Goal: Information Seeking & Learning: Find specific fact

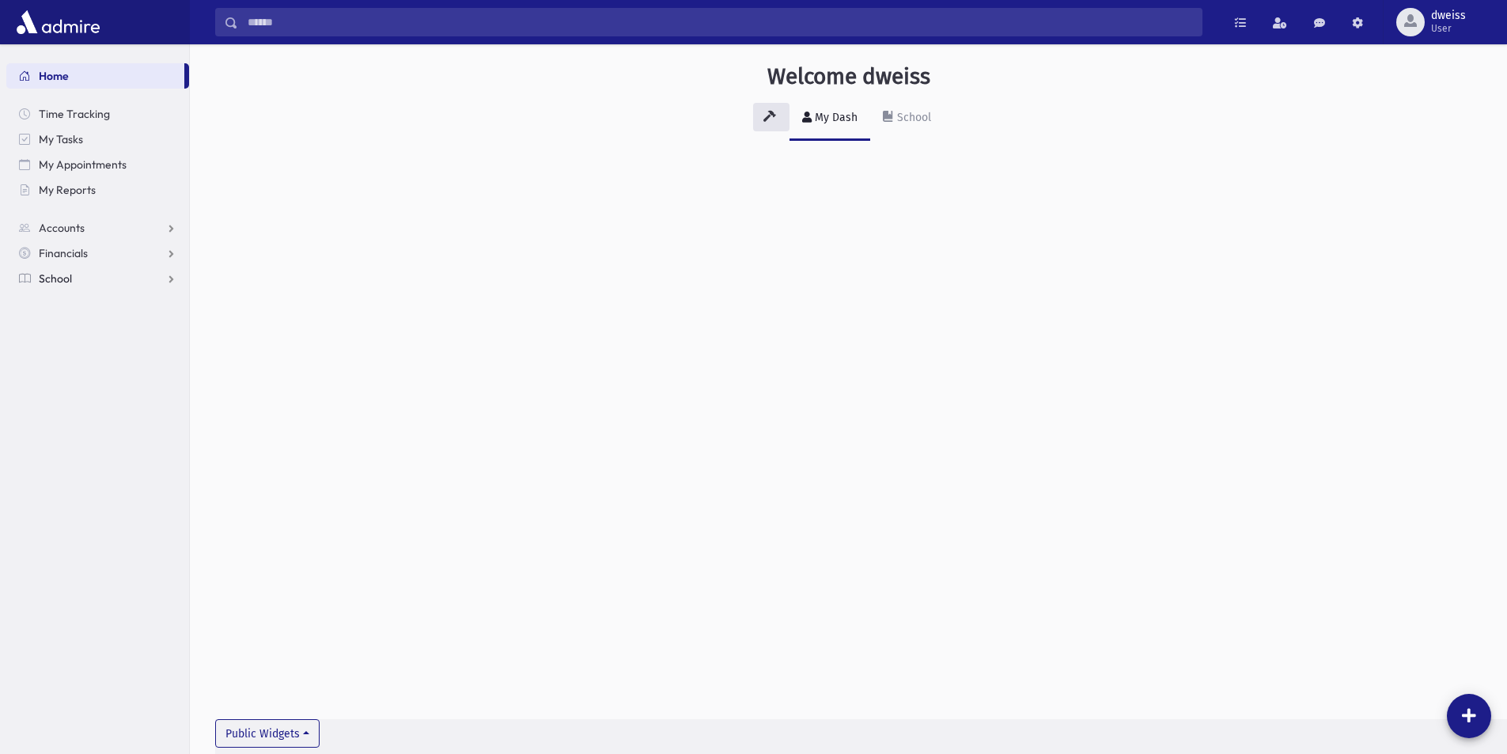
click at [93, 271] on link "School" at bounding box center [97, 278] width 183 height 25
click at [96, 305] on link "Students" at bounding box center [97, 303] width 183 height 25
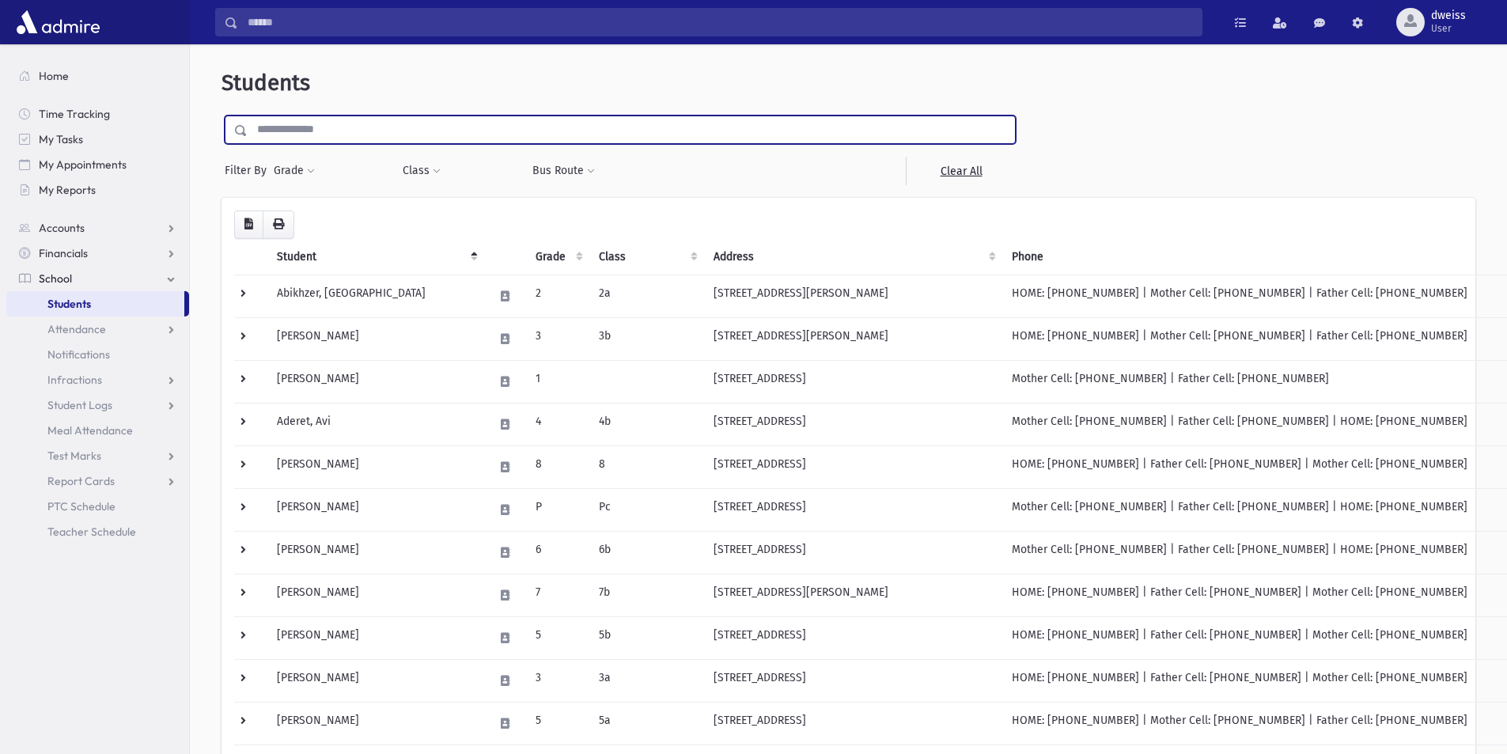
click at [308, 130] on input "text" at bounding box center [631, 129] width 767 height 28
type input "******"
click at [221, 115] on input "submit" at bounding box center [243, 125] width 44 height 21
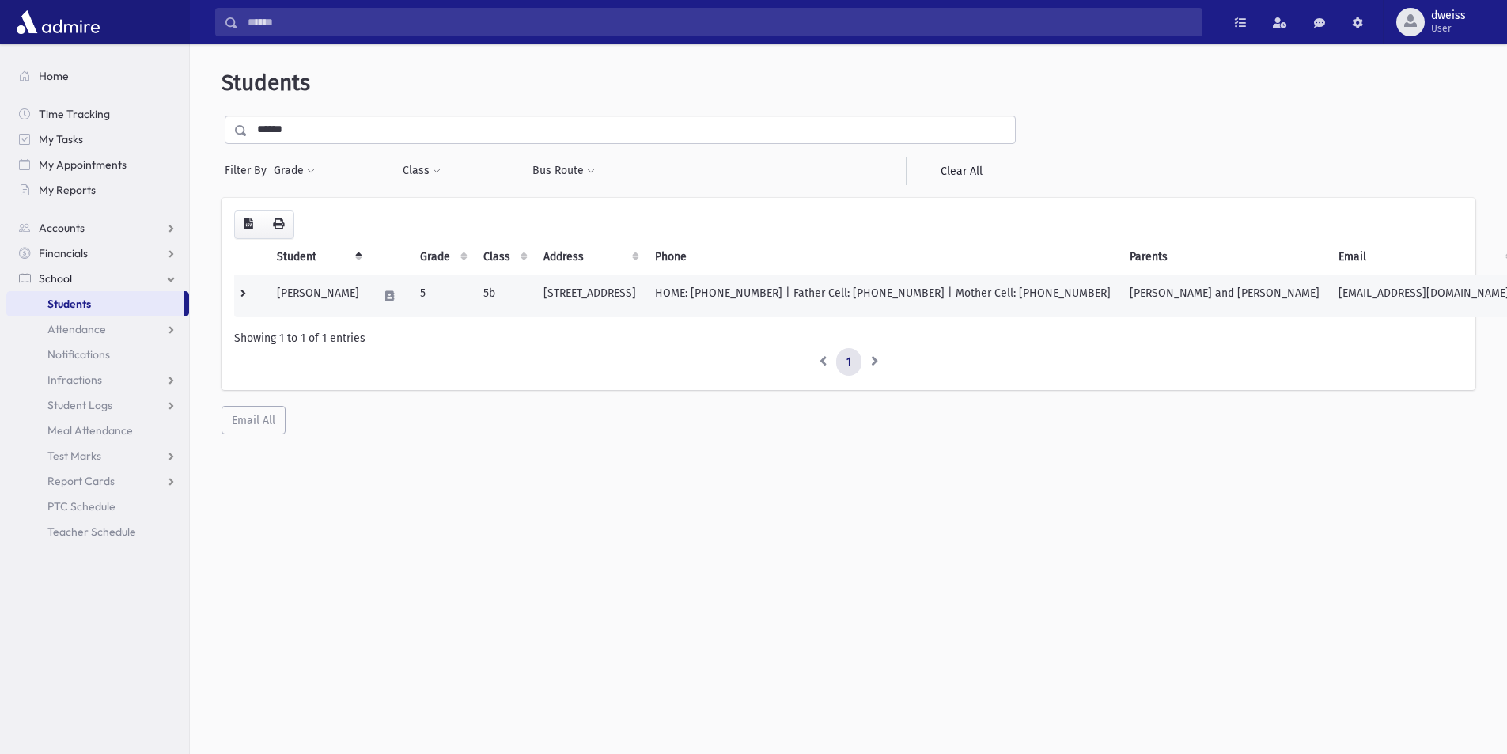
click at [566, 300] on td "[STREET_ADDRESS]" at bounding box center [590, 295] width 112 height 43
